Goal: Task Accomplishment & Management: Use online tool/utility

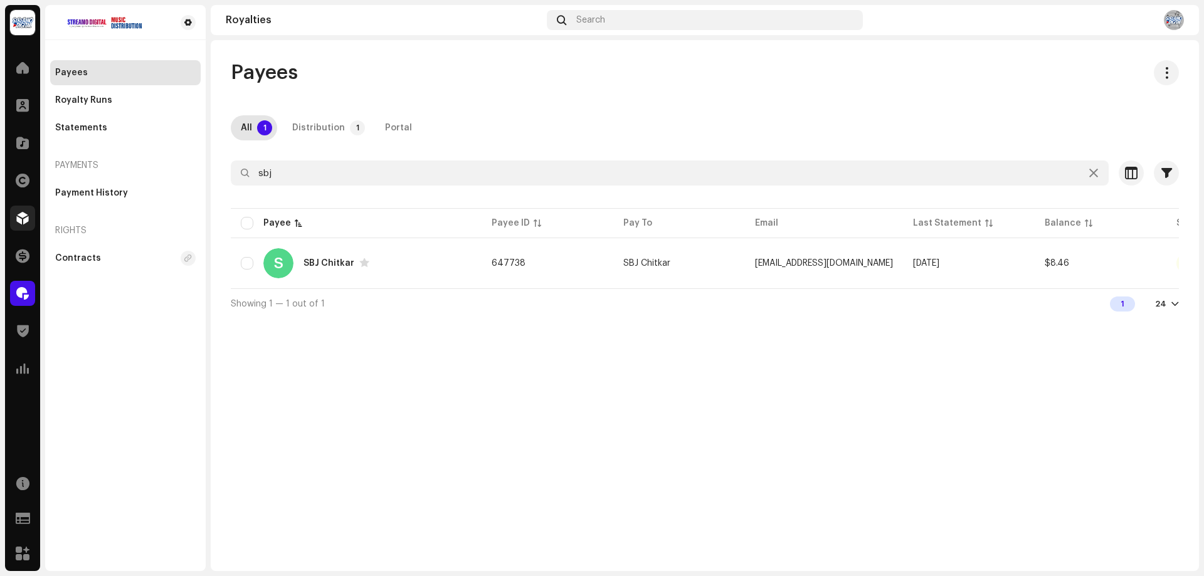
click at [23, 221] on span at bounding box center [22, 218] width 13 height 10
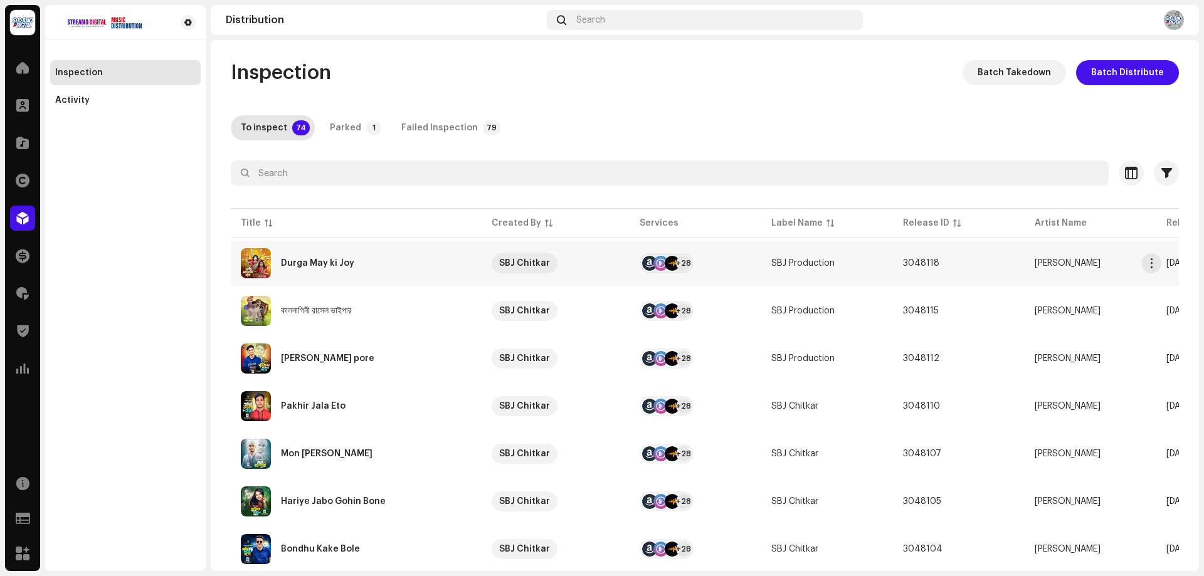
click at [301, 263] on div "Durga May ki Joy" at bounding box center [317, 263] width 73 height 9
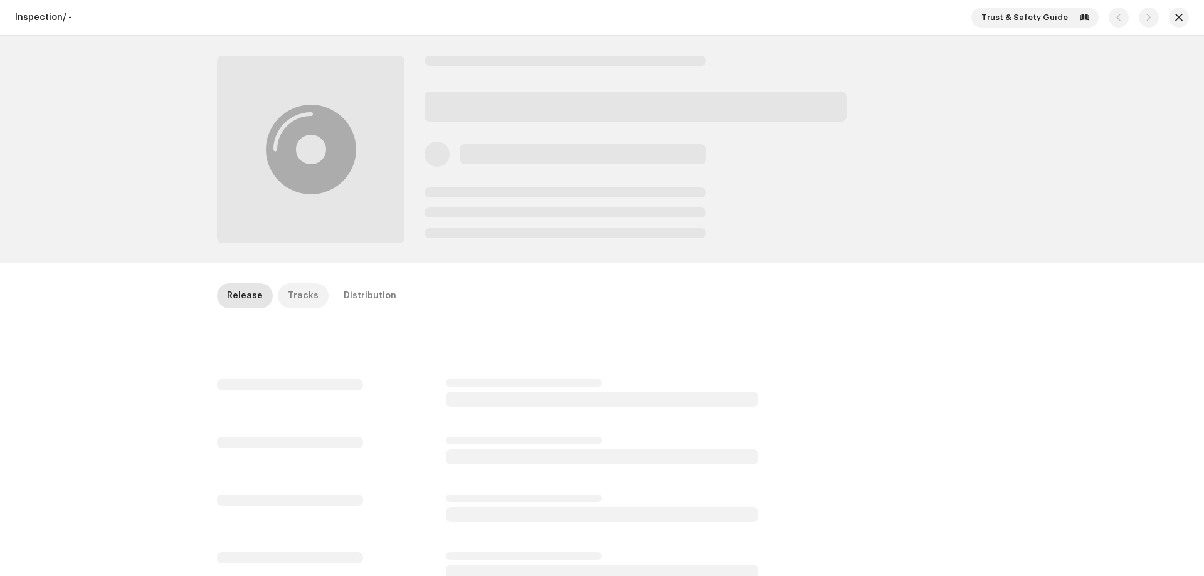
click at [302, 301] on div "Tracks" at bounding box center [303, 296] width 31 height 25
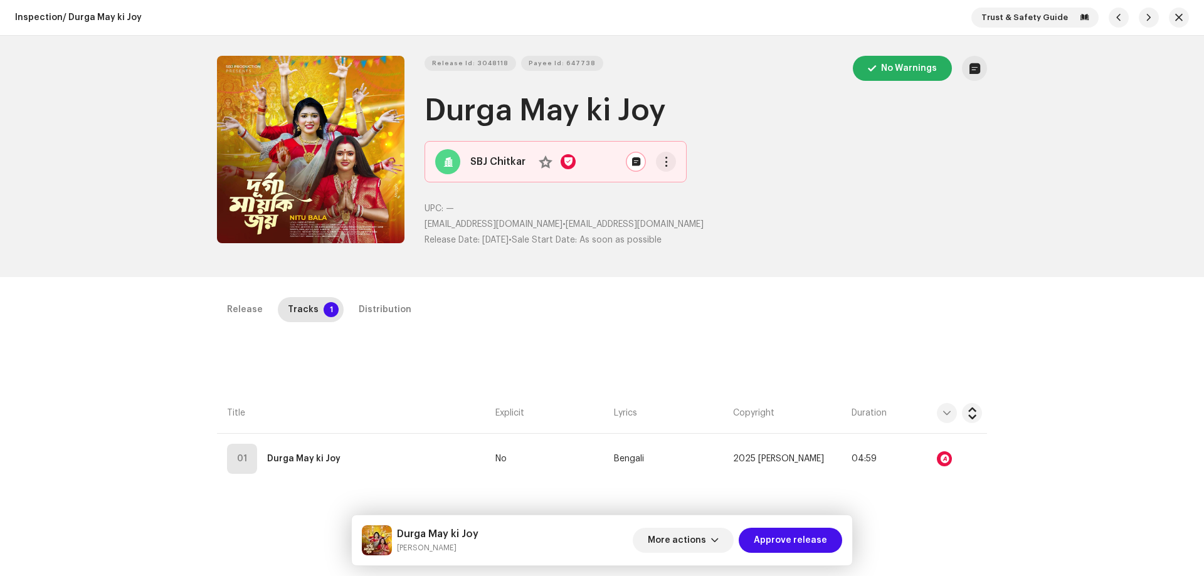
drag, startPoint x: 776, startPoint y: 538, endPoint x: 824, endPoint y: 523, distance: 49.8
click at [776, 538] on span "Approve release" at bounding box center [790, 540] width 73 height 25
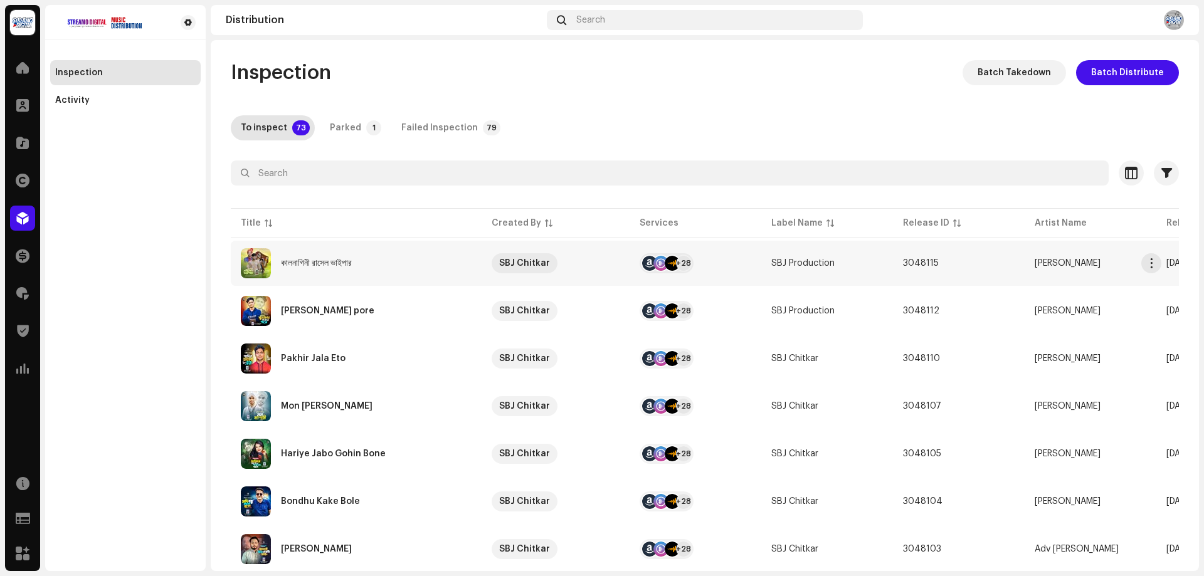
click at [383, 263] on div "কালনাগিনী রাসেল ভাইপার" at bounding box center [356, 263] width 231 height 30
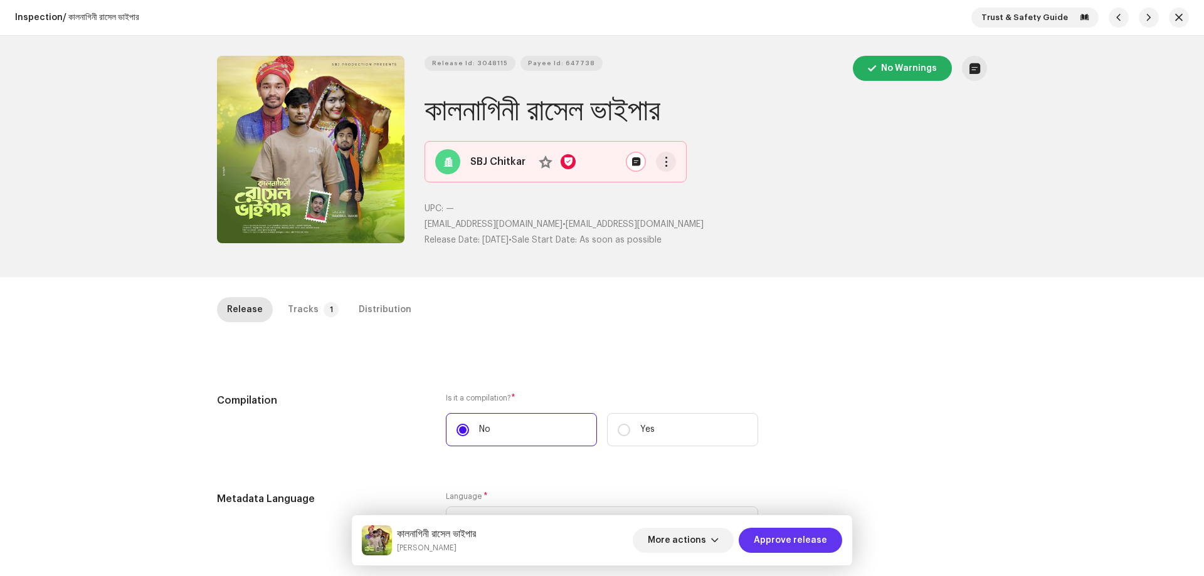
click at [771, 533] on span "Approve release" at bounding box center [790, 540] width 73 height 25
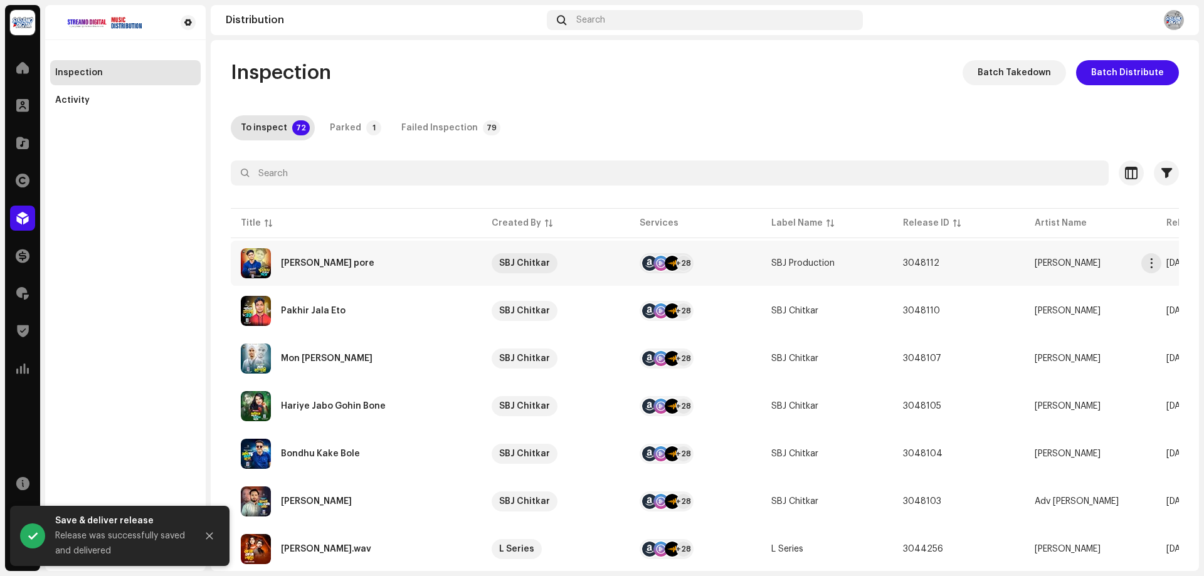
click at [312, 265] on div "[PERSON_NAME] pore" at bounding box center [327, 263] width 93 height 9
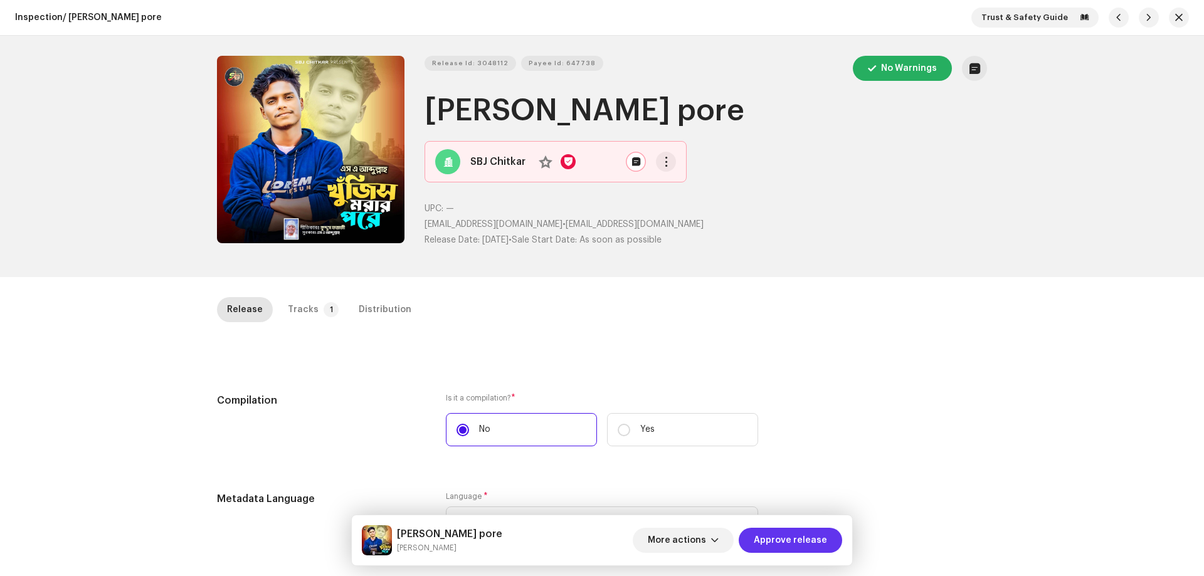
click at [819, 544] on span "Approve release" at bounding box center [790, 540] width 73 height 25
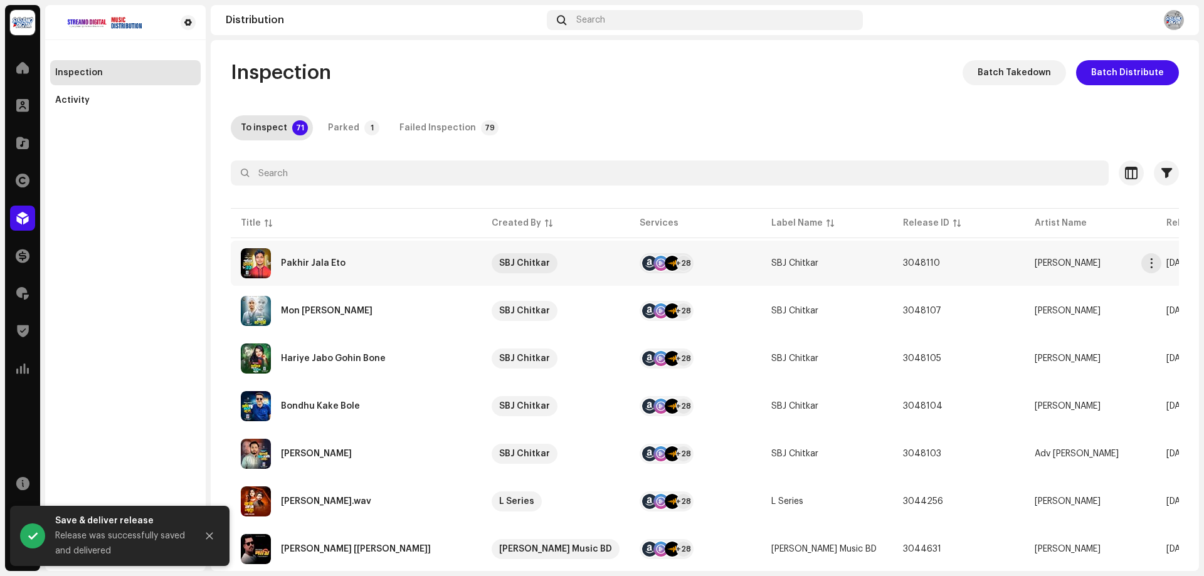
click at [334, 272] on div "Pakhir Jala Eto" at bounding box center [356, 263] width 231 height 30
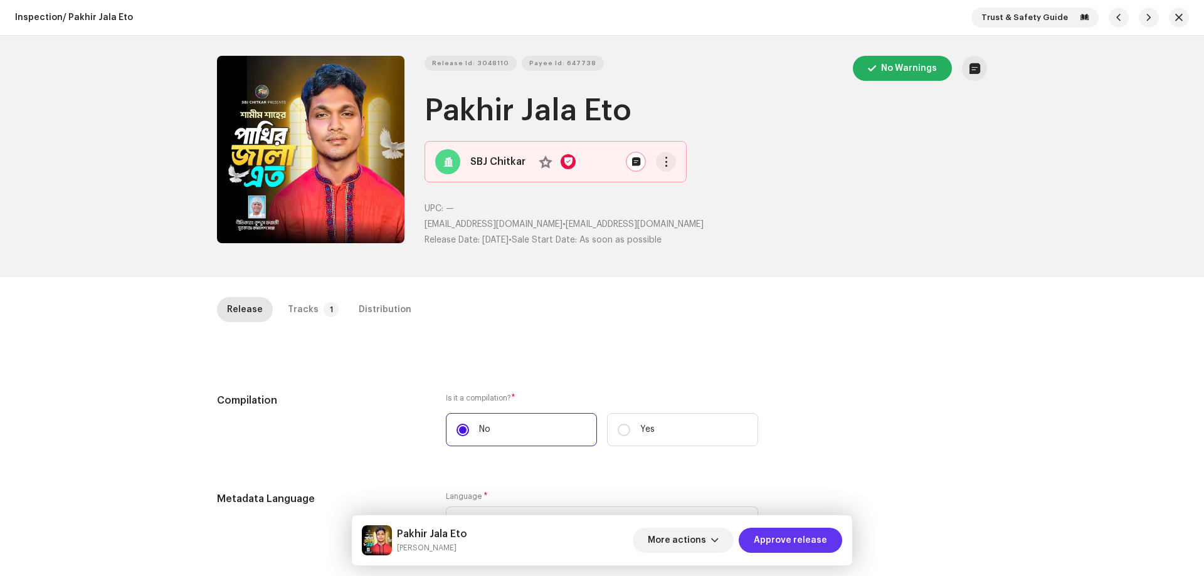
click at [794, 539] on span "Approve release" at bounding box center [790, 540] width 73 height 25
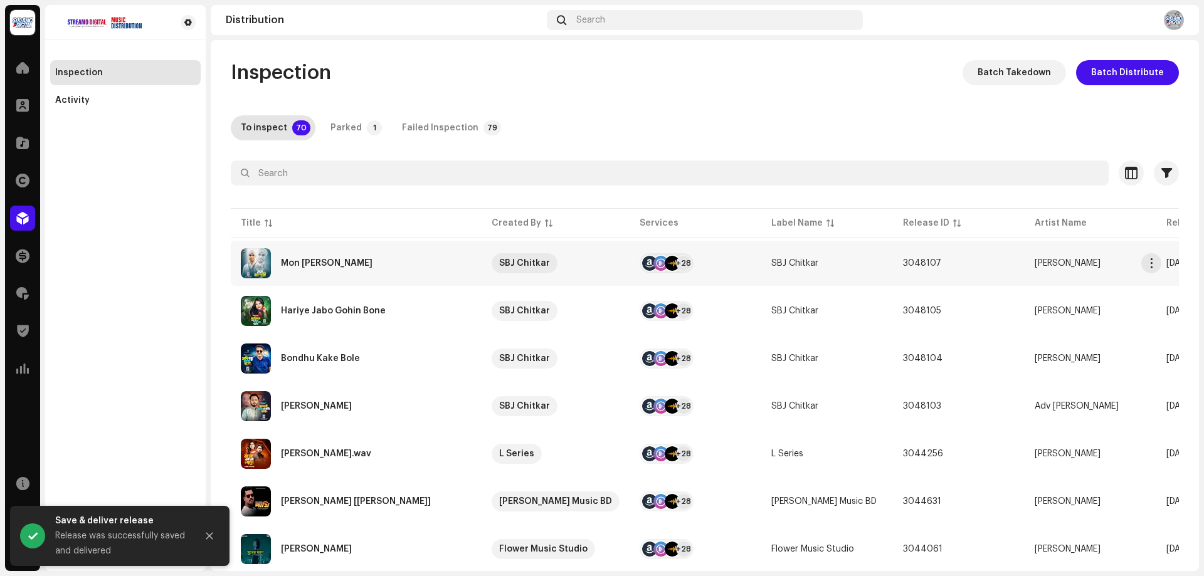
click at [322, 265] on div "Mon [PERSON_NAME]" at bounding box center [327, 263] width 92 height 9
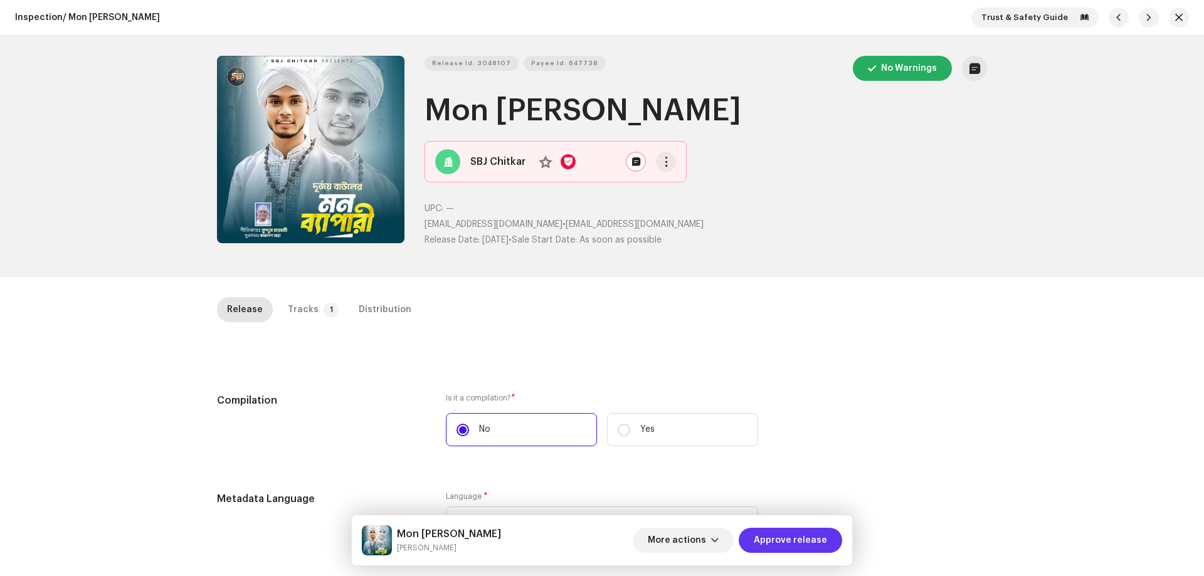
click at [798, 538] on span "Approve release" at bounding box center [790, 540] width 73 height 25
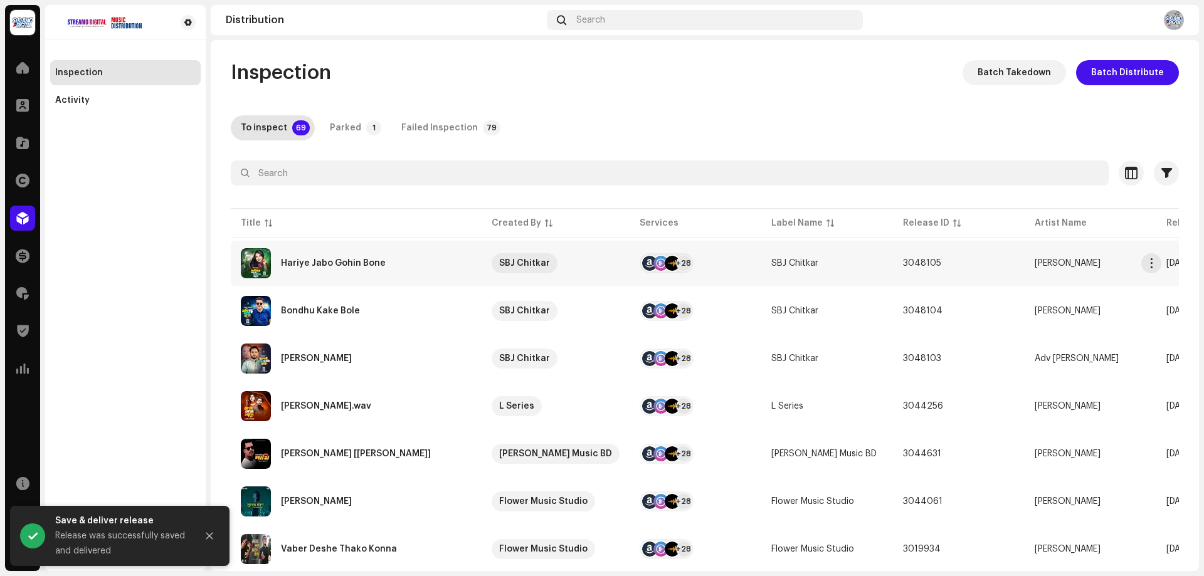
click at [317, 265] on div "Hariye Jabo Gohin Bone" at bounding box center [333, 263] width 105 height 9
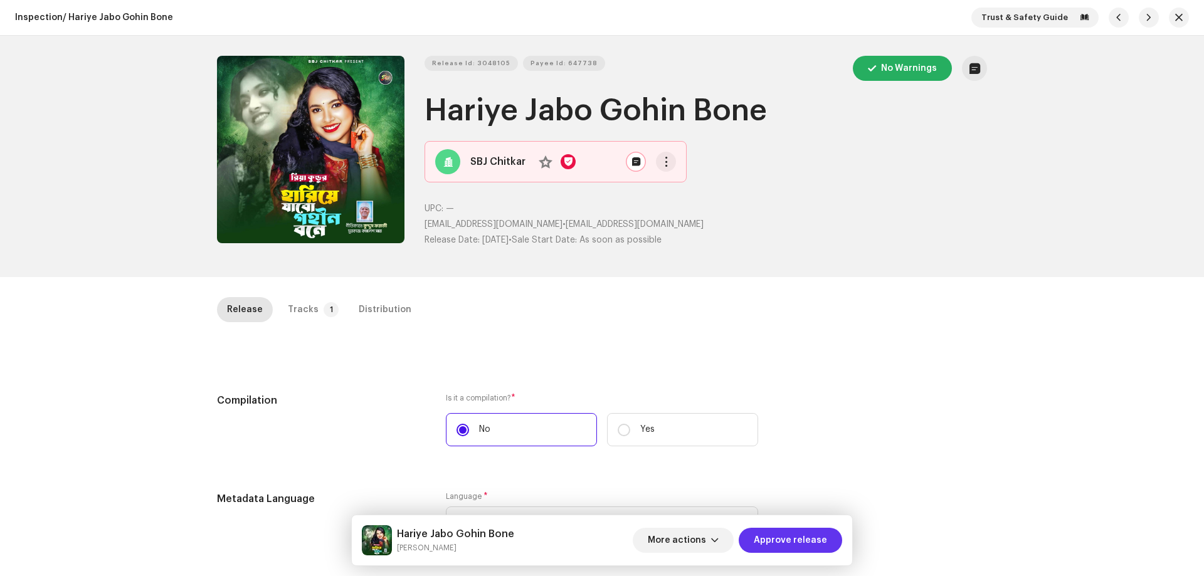
click at [790, 534] on span "Approve release" at bounding box center [790, 540] width 73 height 25
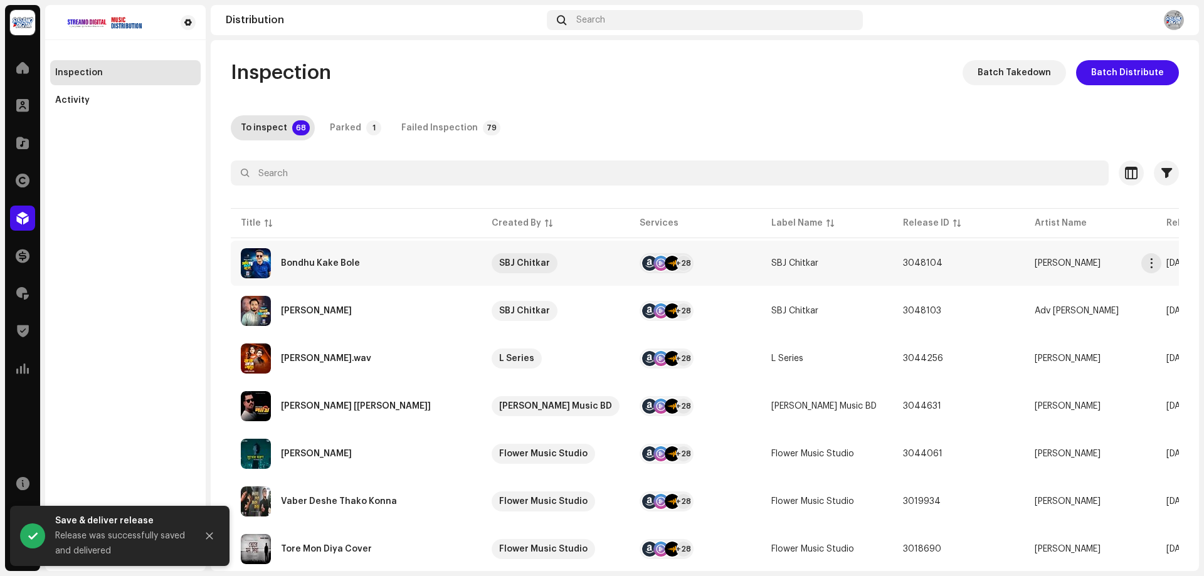
click at [357, 265] on div "Bondhu Kake Bole" at bounding box center [356, 263] width 231 height 30
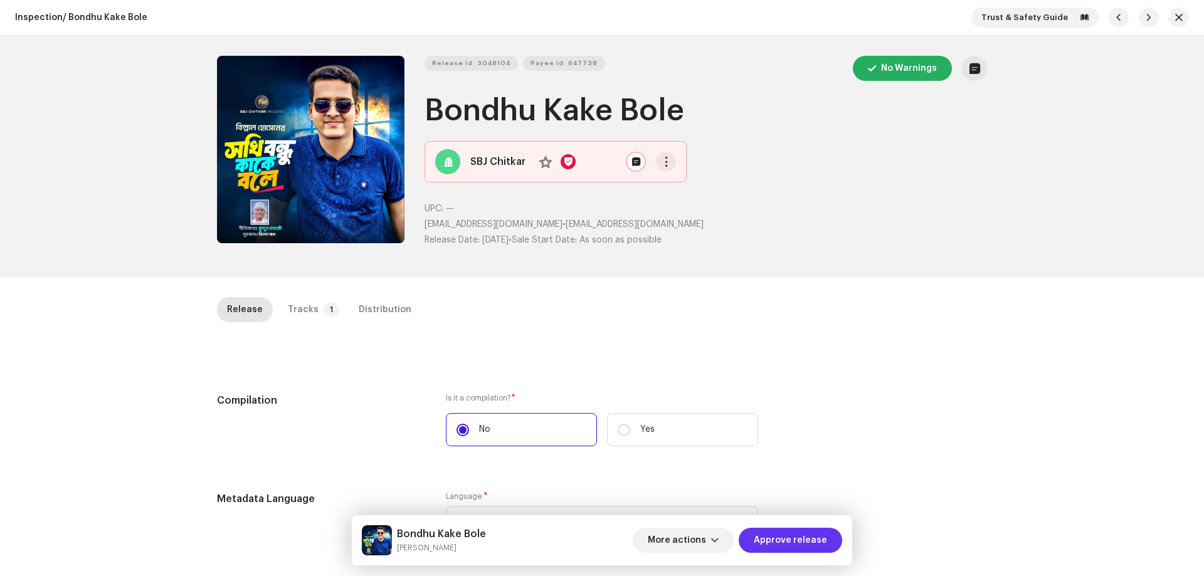
click at [777, 540] on span "Approve release" at bounding box center [790, 540] width 73 height 25
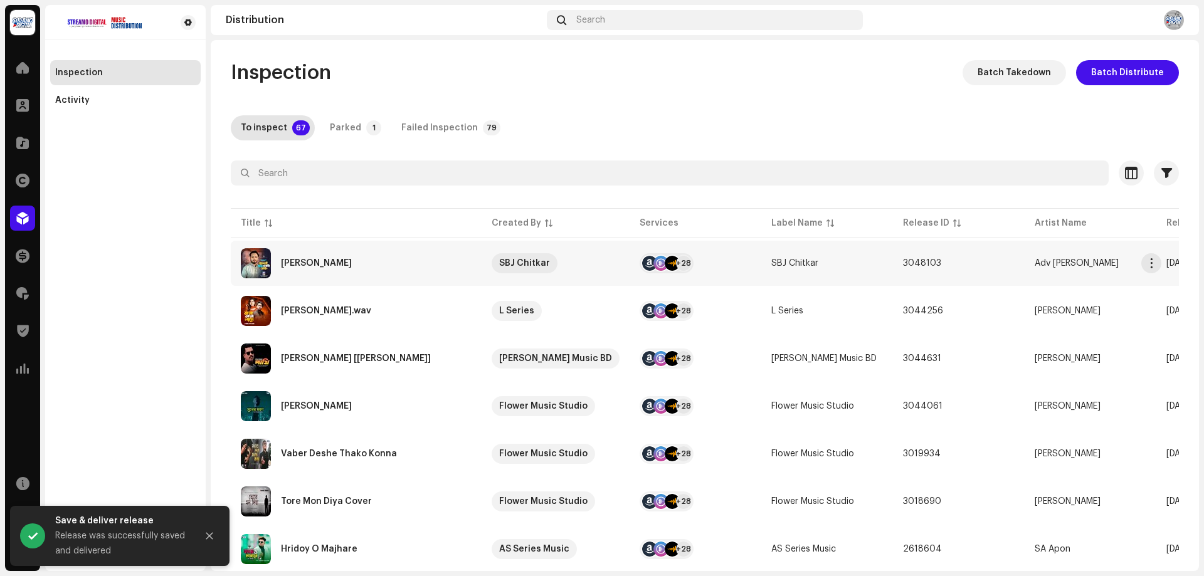
click at [346, 268] on div "[PERSON_NAME]" at bounding box center [356, 263] width 231 height 30
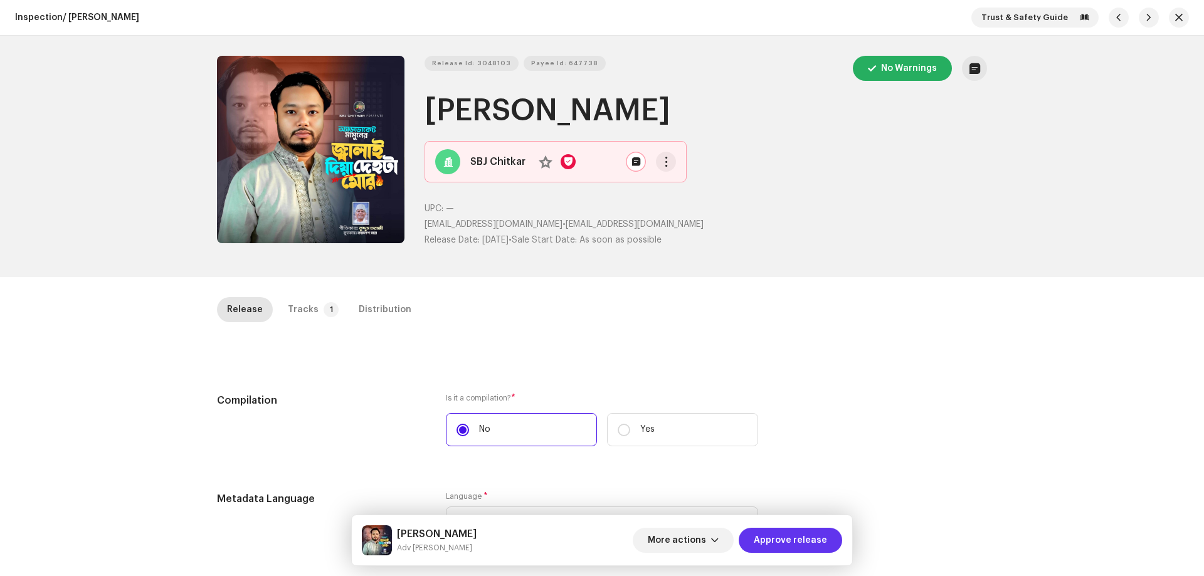
click at [798, 532] on span "Approve release" at bounding box center [790, 540] width 73 height 25
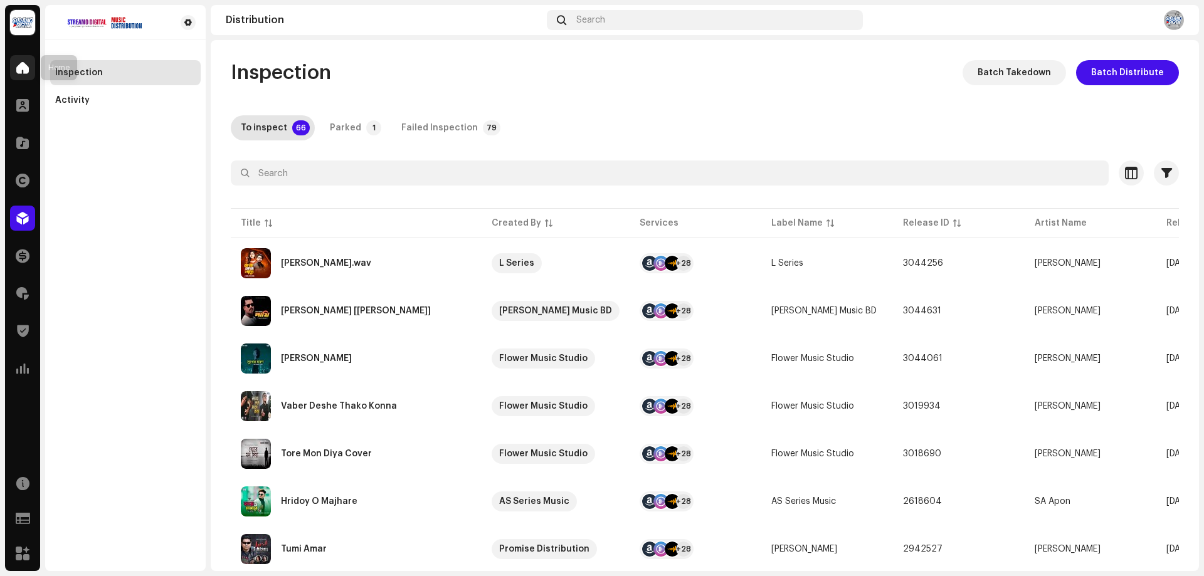
click at [26, 77] on div at bounding box center [22, 67] width 25 height 25
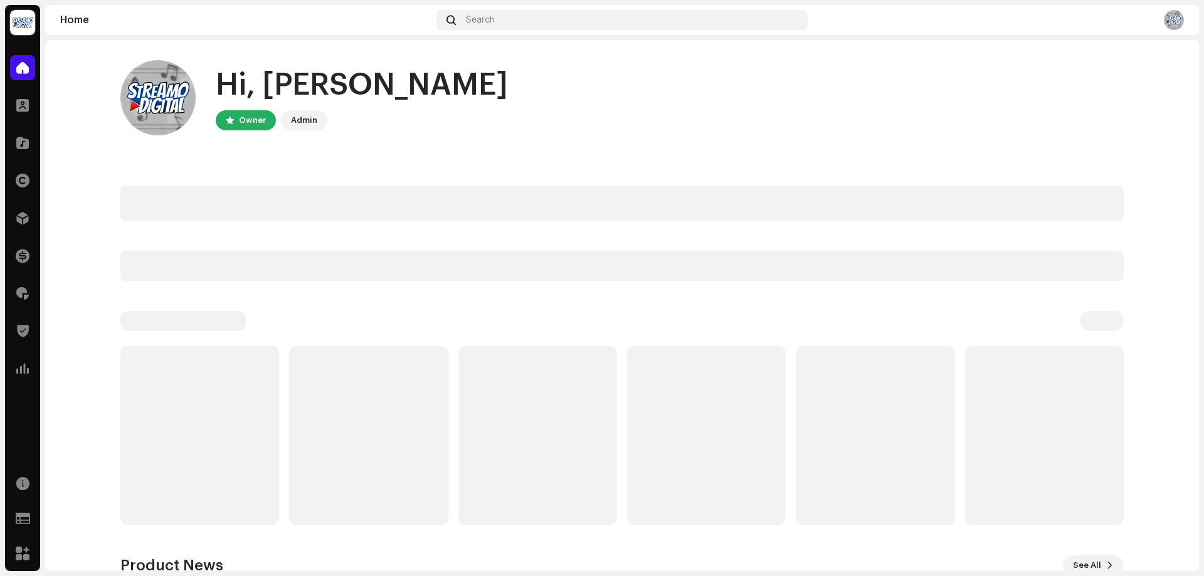
click at [25, 77] on div at bounding box center [22, 67] width 25 height 25
